Goal: Task Accomplishment & Management: Complete application form

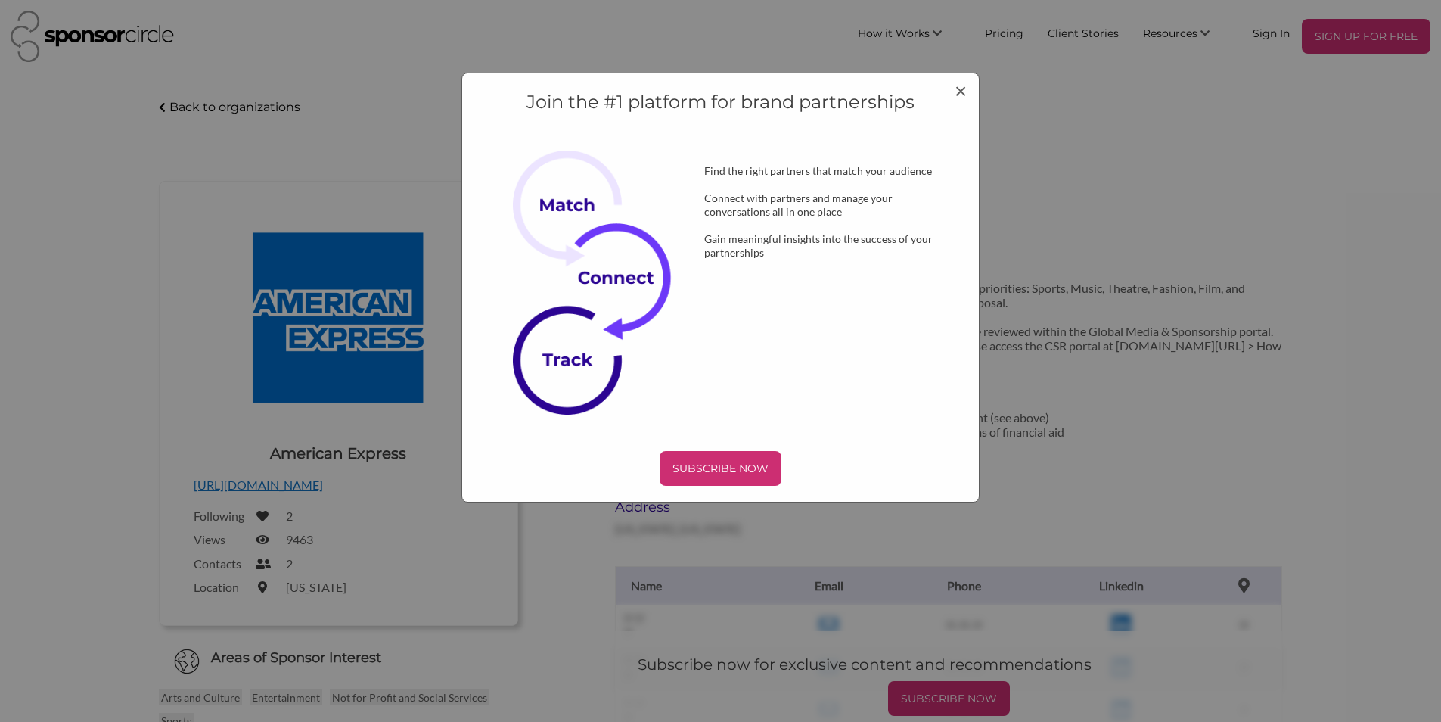
click at [1379, 44] on div "Join the #1 platform for brand partnerships Find the right partners that match …" at bounding box center [720, 361] width 1441 height 722
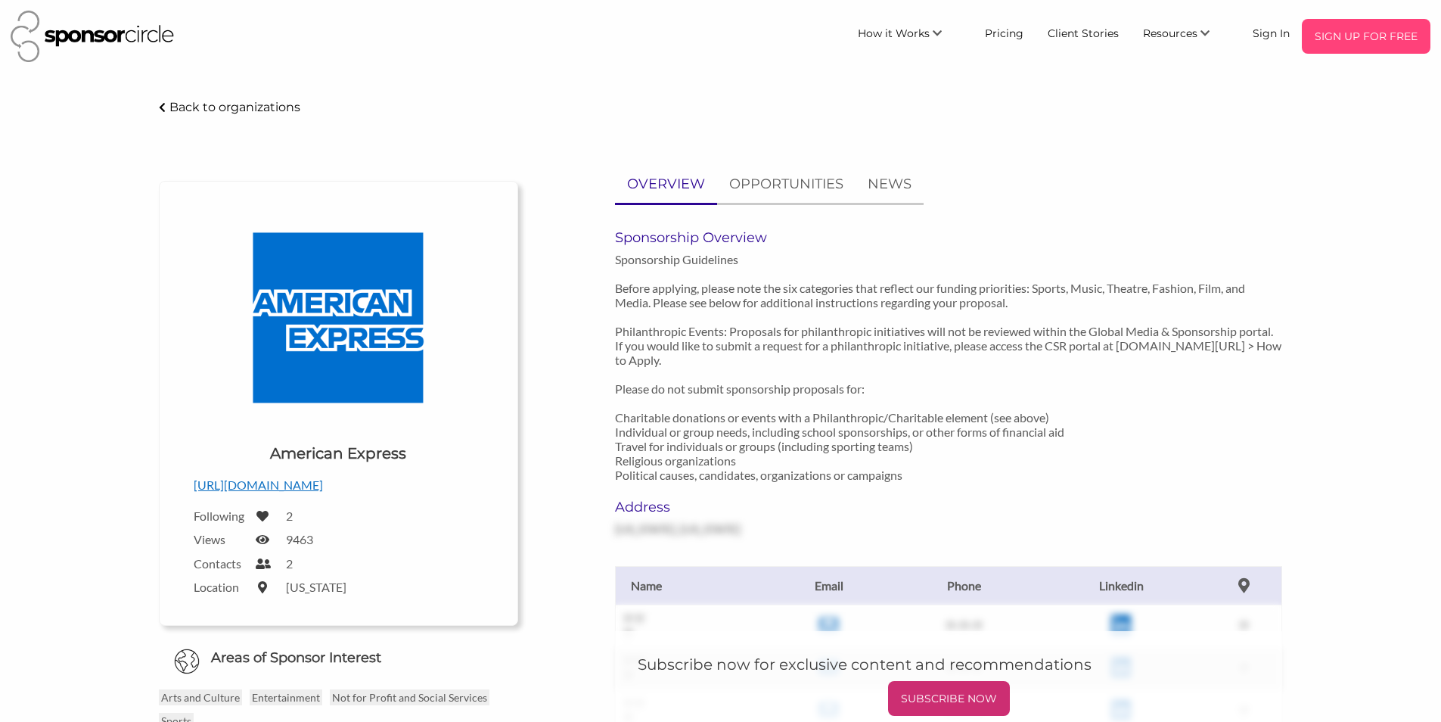
click at [1373, 46] on p "SIGN UP FOR FREE" at bounding box center [1366, 36] width 117 height 23
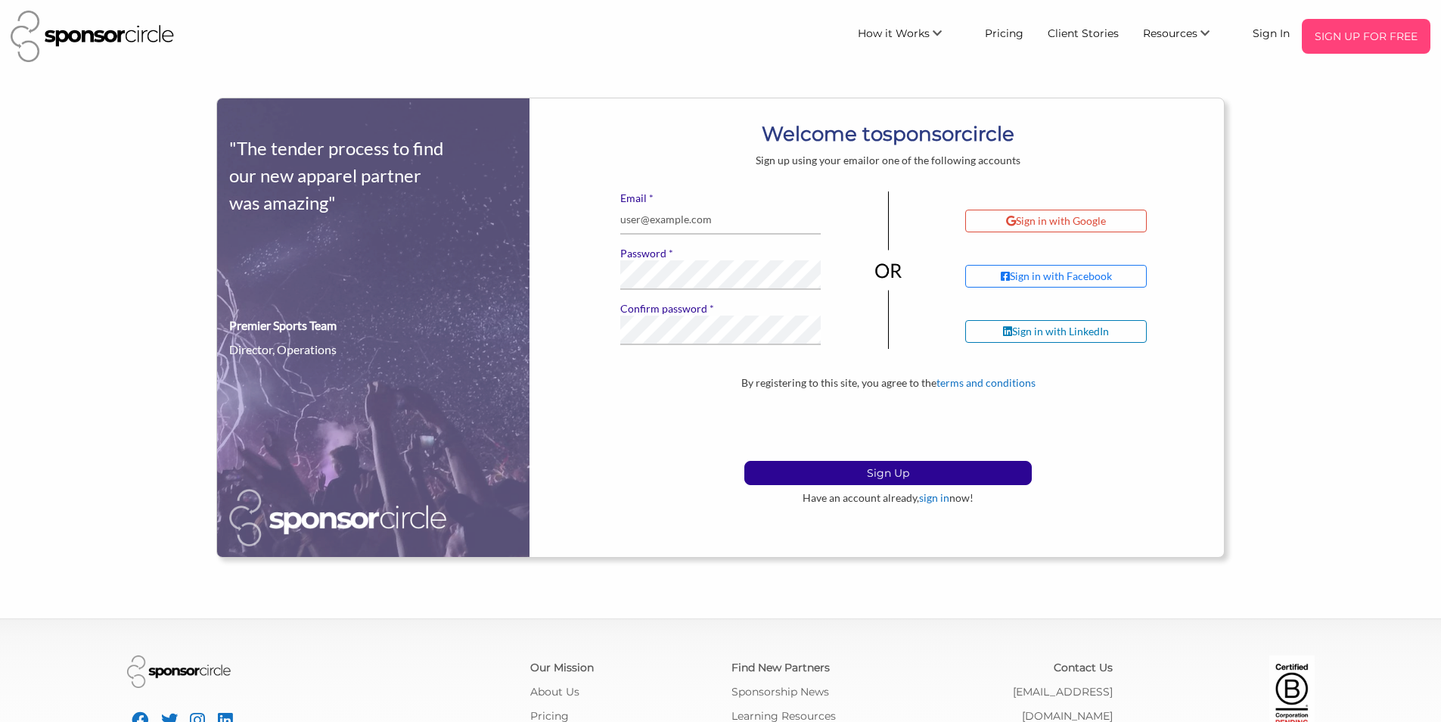
click at [1382, 42] on p "SIGN UP FOR FREE" at bounding box center [1366, 36] width 117 height 23
click at [1369, 44] on p "SIGN UP FOR FREE" at bounding box center [1366, 36] width 117 height 23
